Goal: Information Seeking & Learning: Find contact information

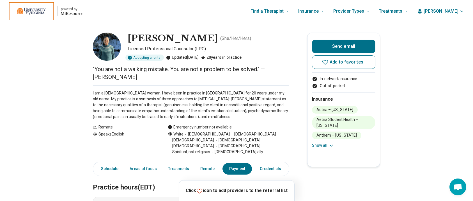
scroll to position [412, 0]
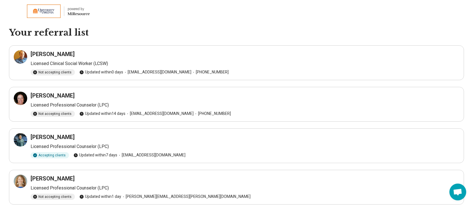
click at [81, 12] on icon "Miresource logo" at bounding box center [79, 14] width 22 height 4
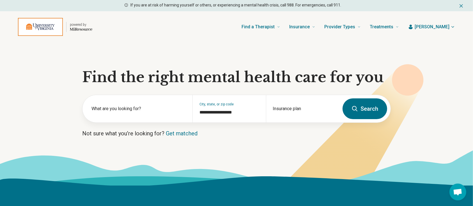
click at [439, 25] on span "[PERSON_NAME]" at bounding box center [432, 27] width 35 height 7
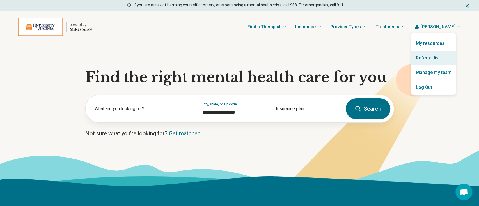
click at [431, 59] on link "Referral list" at bounding box center [433, 58] width 45 height 15
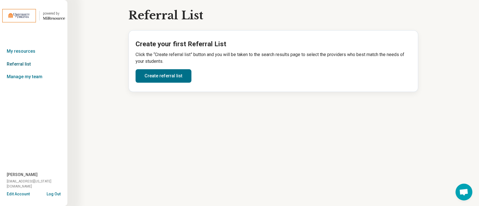
click at [22, 64] on link "Referral list" at bounding box center [33, 64] width 67 height 13
click at [31, 50] on link "My resources" at bounding box center [33, 51] width 67 height 13
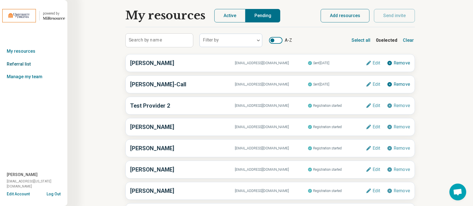
click at [17, 63] on link "Referral list" at bounding box center [33, 64] width 67 height 13
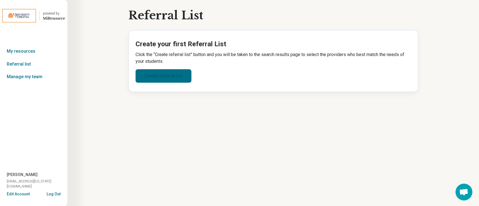
click at [149, 77] on link "Create referral list" at bounding box center [164, 75] width 56 height 13
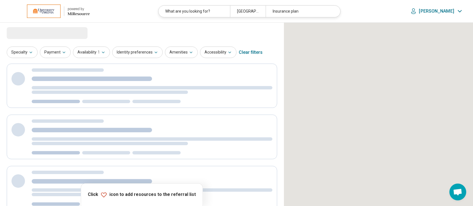
select select "***"
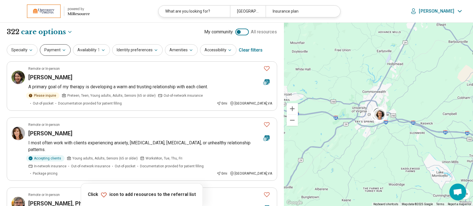
click at [56, 49] on button "Payment" at bounding box center [55, 50] width 31 height 12
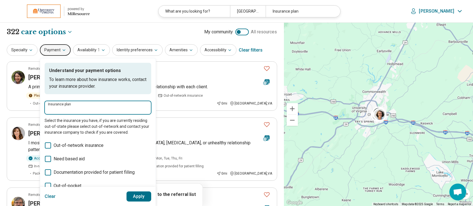
click at [64, 108] on input "Insurance plan" at bounding box center [98, 109] width 100 height 7
type input "***"
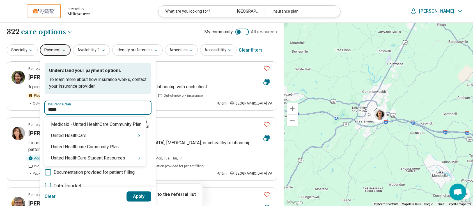
type input "******"
click at [134, 157] on div "United HealthCare Student Resources" at bounding box center [95, 158] width 102 height 11
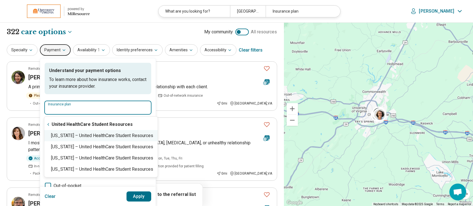
click at [127, 136] on div "Virginia – United HealthCare Student Resources" at bounding box center [100, 135] width 113 height 11
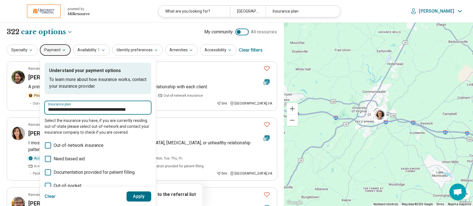
type input "**********"
click at [140, 197] on button "Apply" at bounding box center [139, 197] width 25 height 10
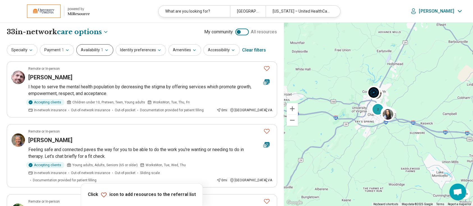
click at [101, 53] on span "1" at bounding box center [102, 50] width 2 height 6
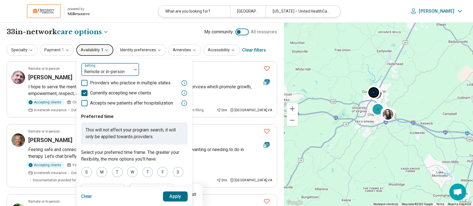
click at [95, 72] on div at bounding box center [107, 72] width 46 height 8
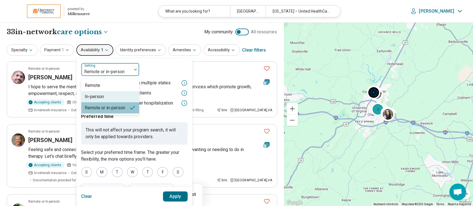
click at [95, 95] on div "In-person" at bounding box center [94, 96] width 19 height 7
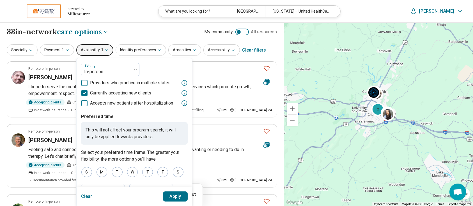
click at [169, 195] on button "Apply" at bounding box center [175, 197] width 25 height 10
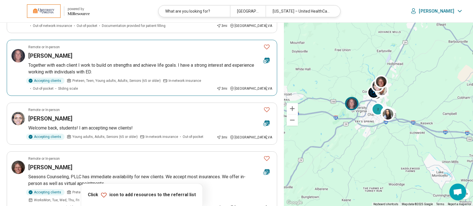
scroll to position [861, 0]
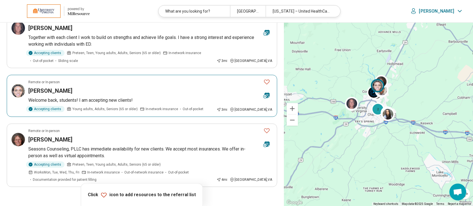
click at [53, 87] on h3 "[PERSON_NAME]" at bounding box center [50, 91] width 44 height 8
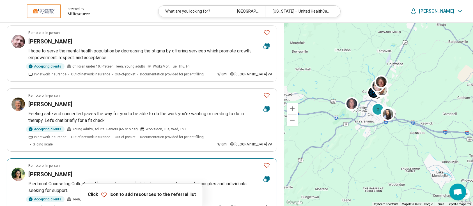
scroll to position [0, 0]
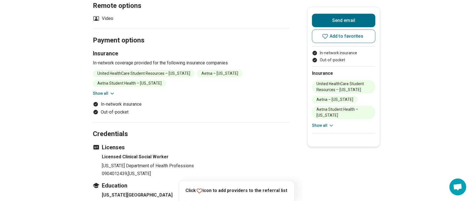
scroll to position [337, 0]
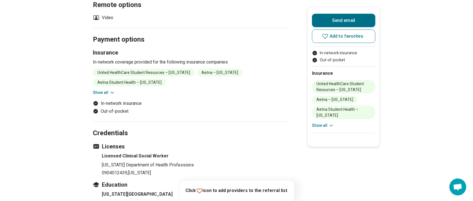
click at [111, 90] on button "Show all" at bounding box center [104, 93] width 22 height 6
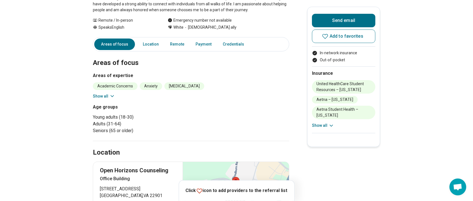
scroll to position [75, 0]
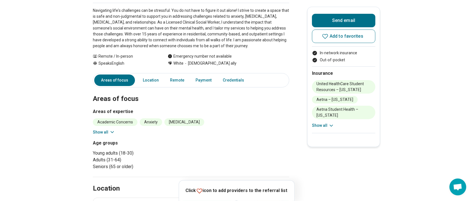
click at [108, 129] on button "Show all" at bounding box center [104, 132] width 22 height 6
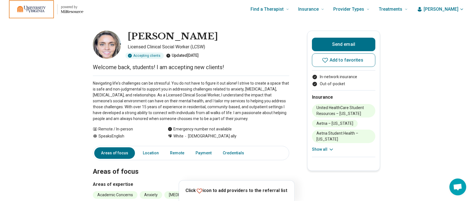
scroll to position [0, 0]
